Goal: Use online tool/utility: Utilize a website feature to perform a specific function

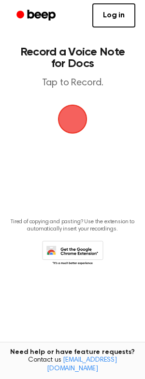
click at [75, 128] on span "button" at bounding box center [72, 119] width 27 height 27
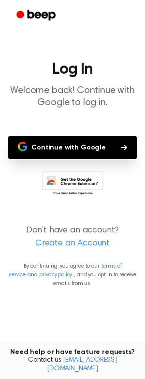
click at [79, 148] on button "Continue with Google" at bounding box center [72, 147] width 128 height 23
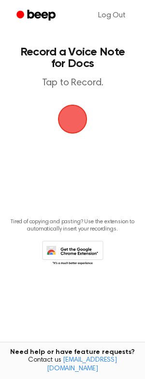
click at [70, 120] on span "button" at bounding box center [72, 119] width 27 height 27
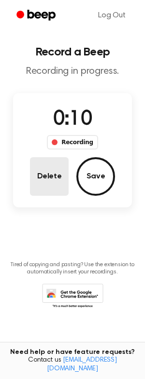
click at [48, 179] on button "Delete" at bounding box center [49, 176] width 39 height 39
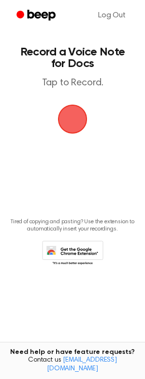
click at [66, 117] on span "button" at bounding box center [72, 119] width 27 height 27
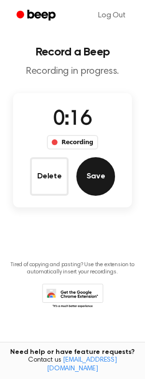
click at [89, 179] on button "Save" at bounding box center [95, 176] width 39 height 39
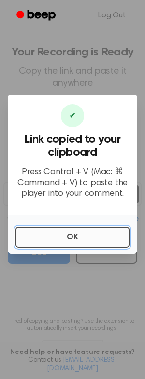
click at [68, 236] on button "OK" at bounding box center [72, 237] width 114 height 21
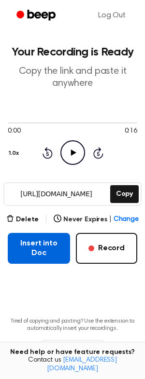
click at [49, 252] on button "Insert into Doc" at bounding box center [39, 248] width 62 height 31
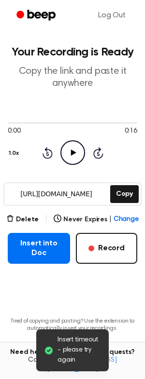
click at [77, 347] on span "Insert timeout - please try again" at bounding box center [78, 350] width 43 height 30
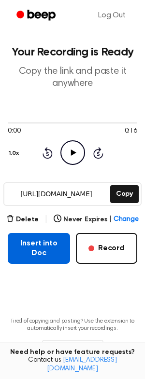
click at [49, 242] on button "Insert into Doc" at bounding box center [39, 248] width 62 height 31
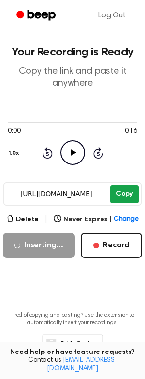
click at [120, 197] on button "Copy" at bounding box center [124, 194] width 28 height 18
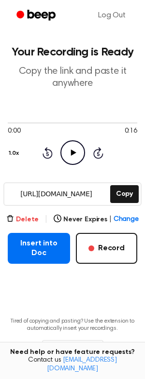
click at [32, 222] on button "Delete" at bounding box center [22, 220] width 32 height 10
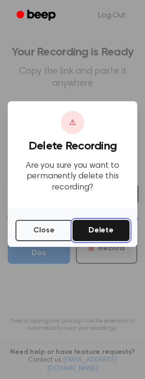
click at [102, 231] on button "Delete" at bounding box center [100, 230] width 57 height 21
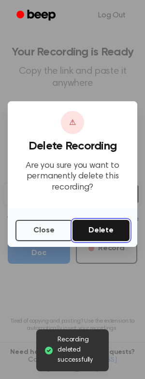
click at [100, 232] on button "Delete" at bounding box center [100, 230] width 57 height 21
